Goal: Navigation & Orientation: Find specific page/section

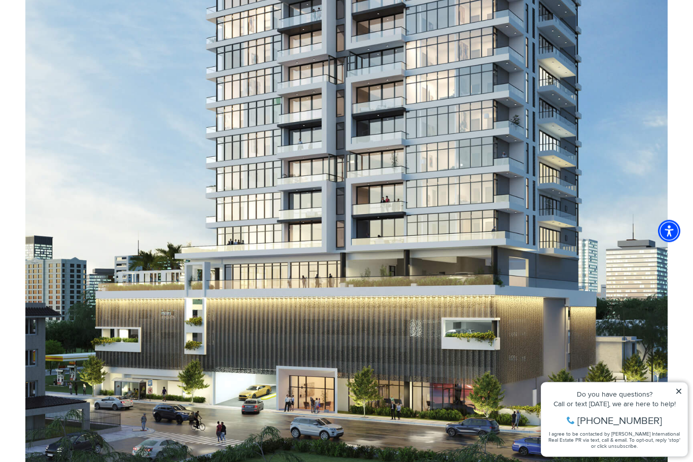
scroll to position [736, 0]
click at [675, 392] on icon at bounding box center [678, 391] width 7 height 7
click at [678, 388] on icon at bounding box center [678, 391] width 7 height 7
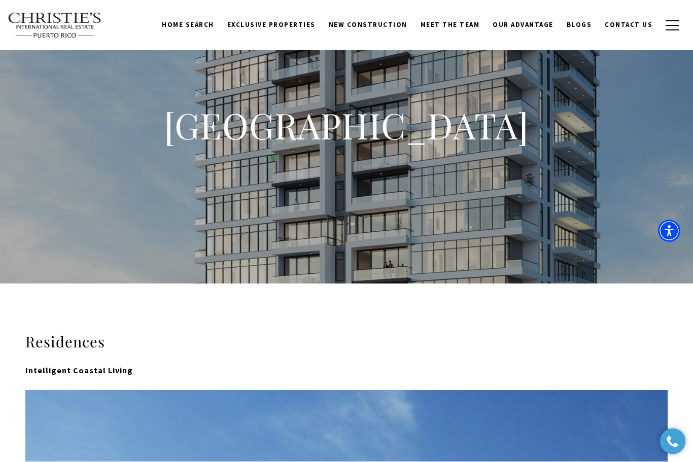
scroll to position [21, 0]
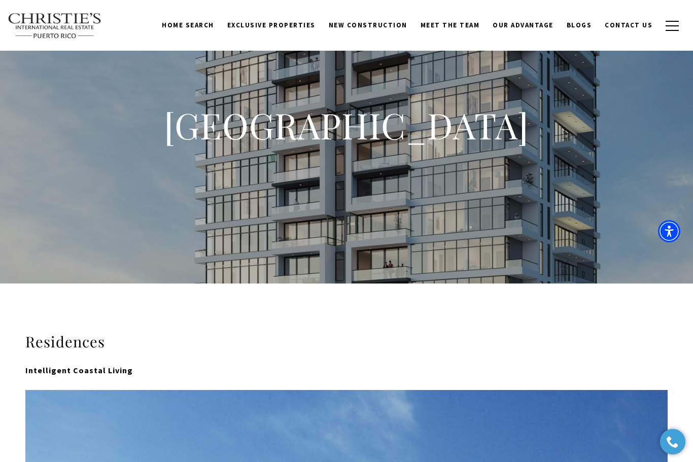
click at [437, 130] on h1 "[GEOGRAPHIC_DATA]" at bounding box center [346, 125] width 406 height 45
click at [412, 122] on h1 "[GEOGRAPHIC_DATA]" at bounding box center [346, 125] width 406 height 45
click at [389, 28] on span "New Construction" at bounding box center [368, 25] width 79 height 9
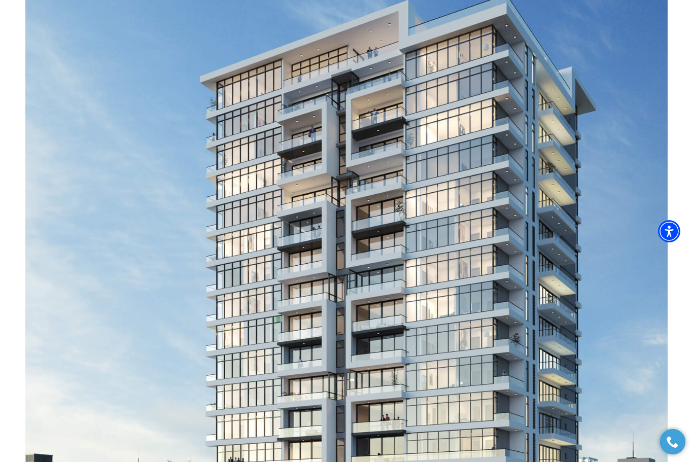
scroll to position [562, 0]
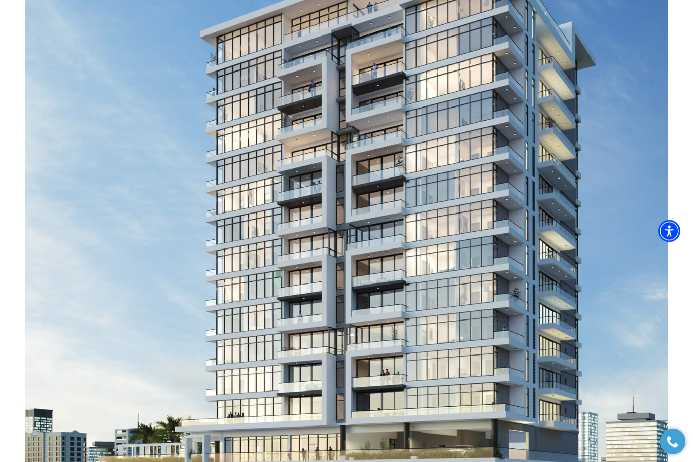
click at [528, 350] on img at bounding box center [346, 249] width 642 height 803
click at [526, 348] on img at bounding box center [346, 249] width 642 height 803
click at [677, 248] on img "Accessibility Menu" at bounding box center [668, 231] width 34 height 34
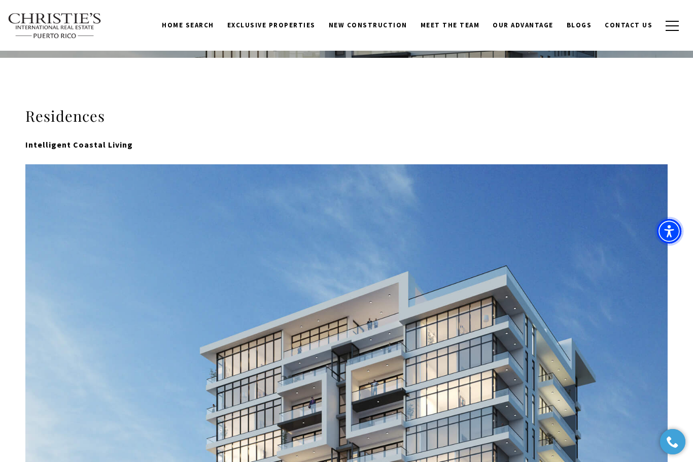
scroll to position [0, 0]
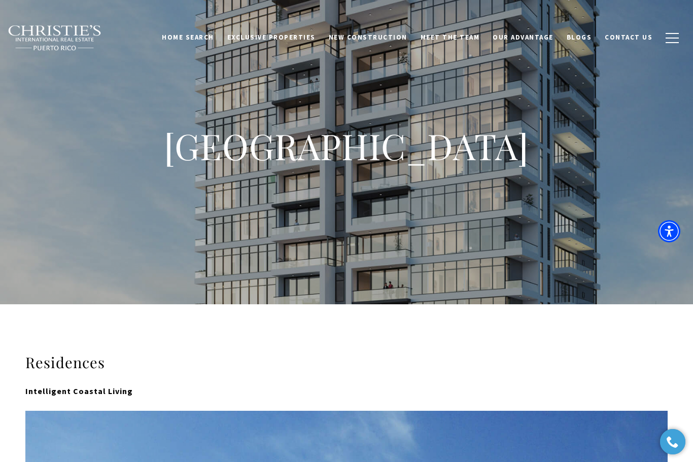
click at [167, 1] on div "Home Search [GEOGRAPHIC_DATA] [GEOGRAPHIC_DATA] Coastal [GEOGRAPHIC_DATA][PERSO…" at bounding box center [346, 25] width 693 height 51
